Goal: Information Seeking & Learning: Learn about a topic

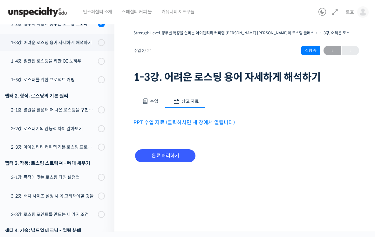
click at [91, 58] on div "1-4강. 일관된 로스팅을 위한 QC 노하우" at bounding box center [53, 61] width 85 height 7
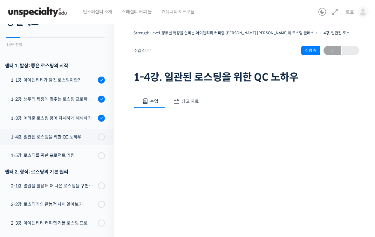
scroll to position [70, 0]
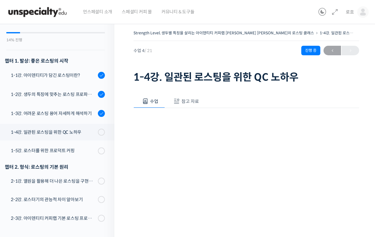
click at [196, 92] on div "수업 참고 자료 영상이 끊기신다면 여기를 클릭해주세요 PPT 수업 자료 (클릭하시면 새 창에서 열립니다) 완료 처리하기" at bounding box center [247, 199] width 226 height 228
click at [190, 105] on button "참고 자료" at bounding box center [185, 101] width 41 height 13
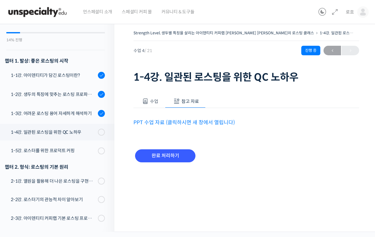
click at [205, 119] on link "PPT 수업 자료 (클릭하시면 새 창에서 열립니다)" at bounding box center [184, 122] width 101 height 7
click at [100, 148] on span at bounding box center [99, 151] width 3 height 7
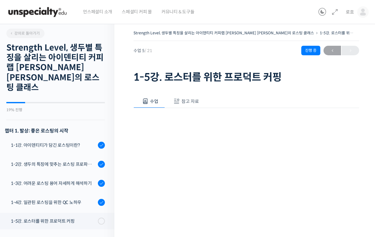
scroll to position [179, 0]
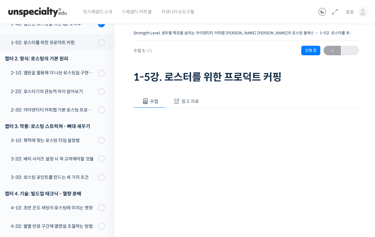
click at [193, 100] on span "참고 자료" at bounding box center [190, 102] width 17 height 6
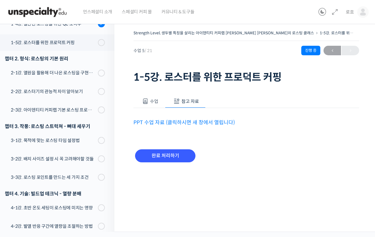
click at [211, 123] on link "PPT 수업 자료 (클릭하시면 새 창에서 열립니다)" at bounding box center [184, 122] width 101 height 7
